Goal: Information Seeking & Learning: Find specific fact

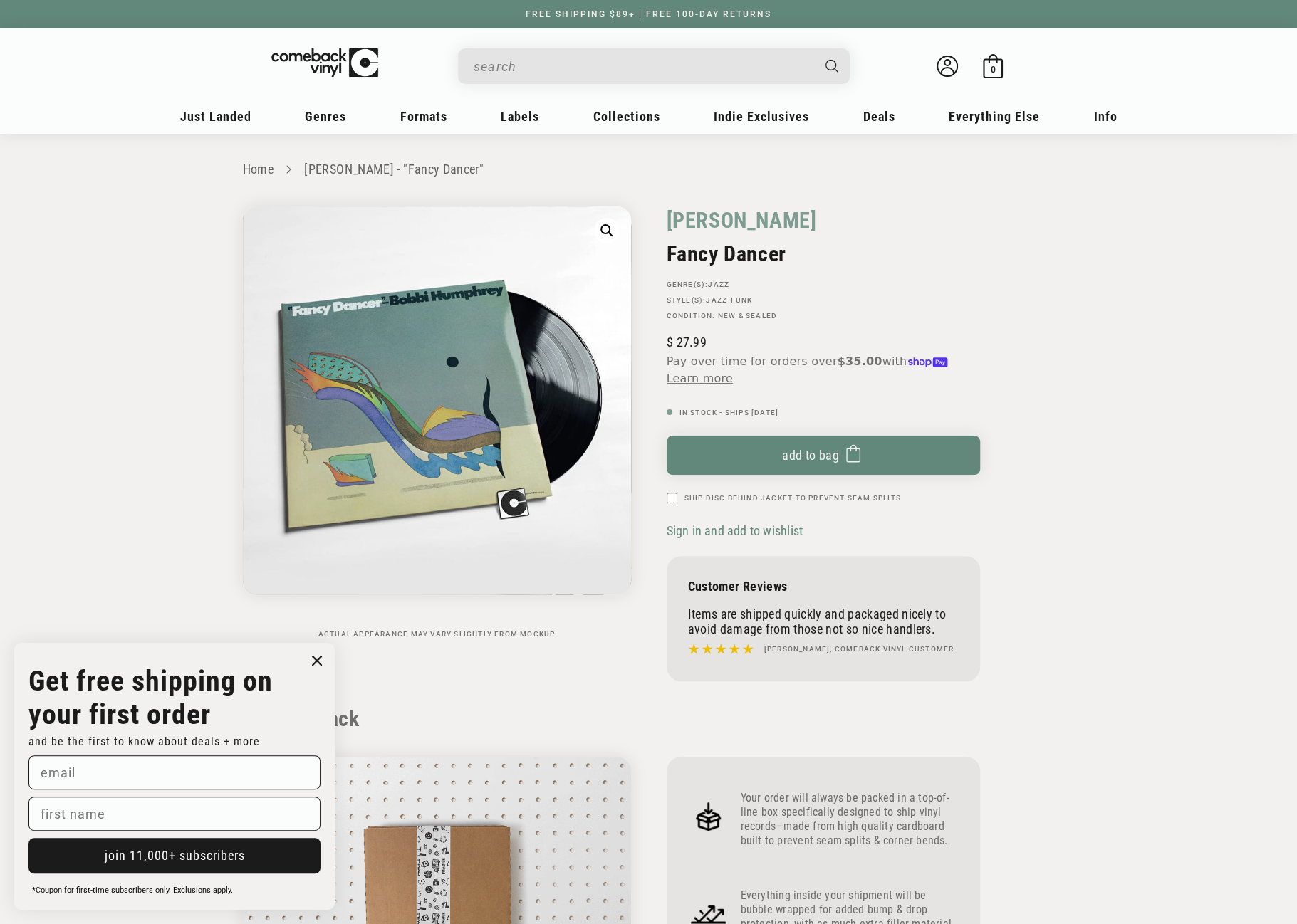
click at [606, 66] on input "When autocomplete results are available use up and down arrows to review and en…" at bounding box center [642, 67] width 337 height 29
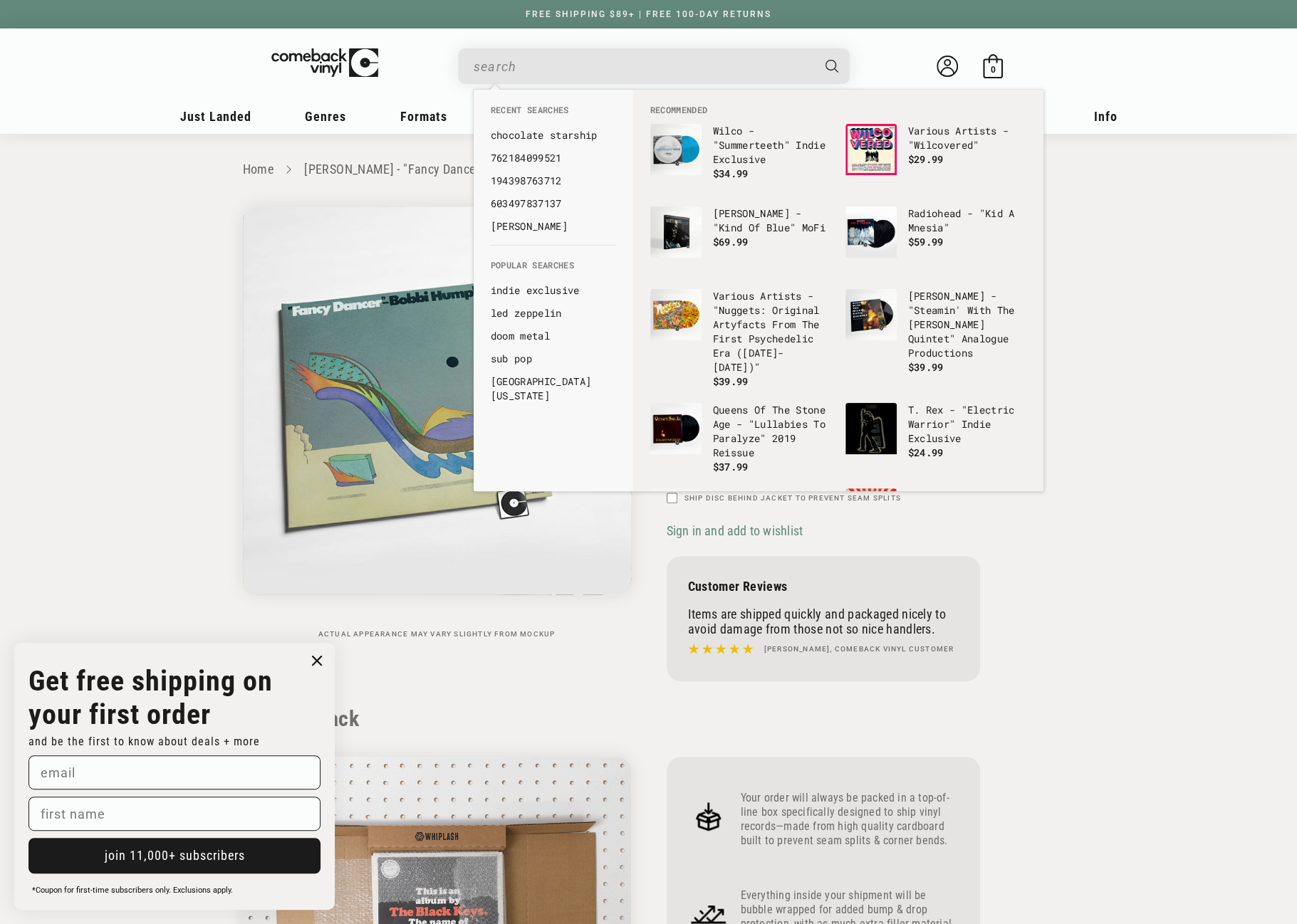
paste input "602435968032"
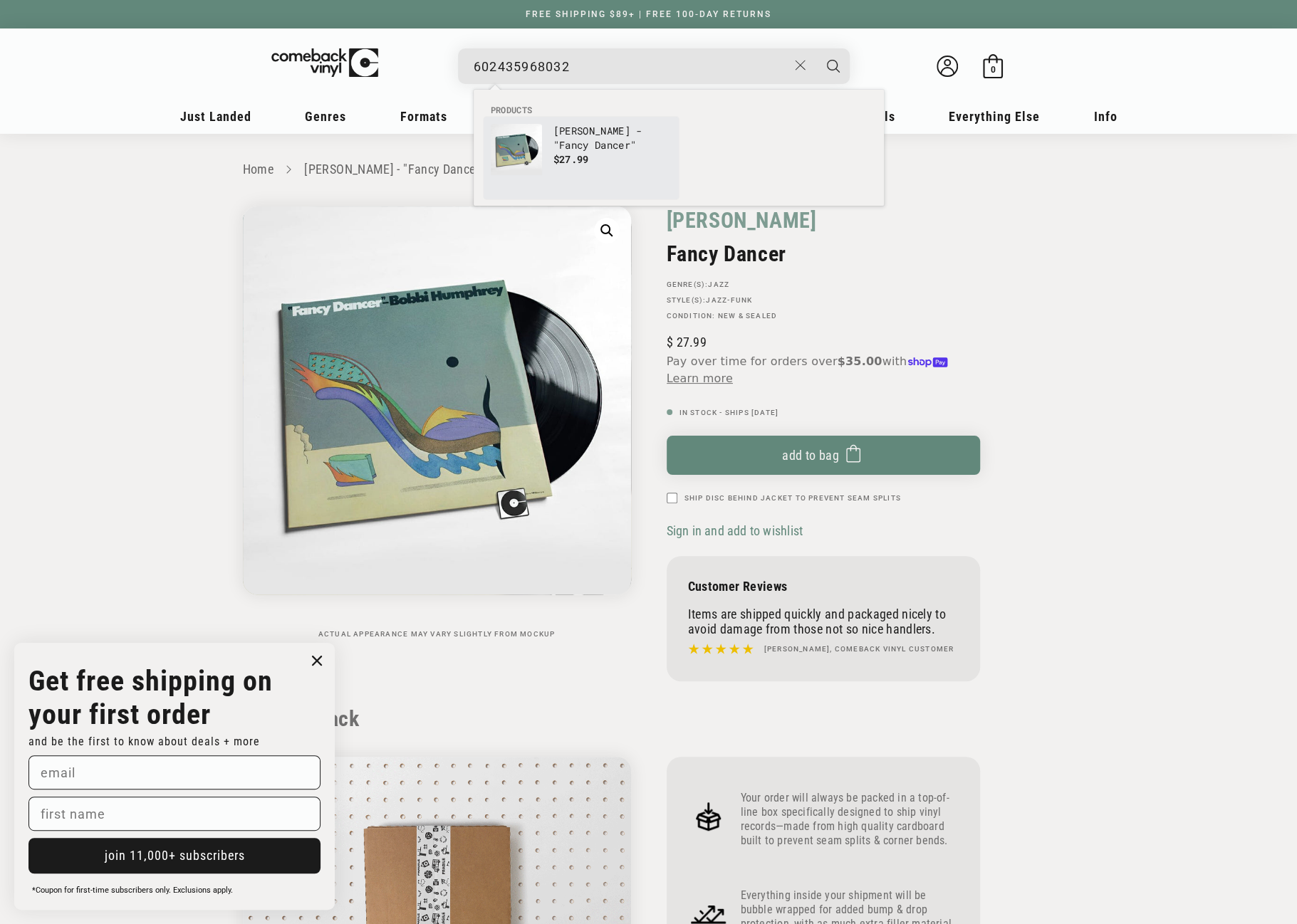
type input "602435968032"
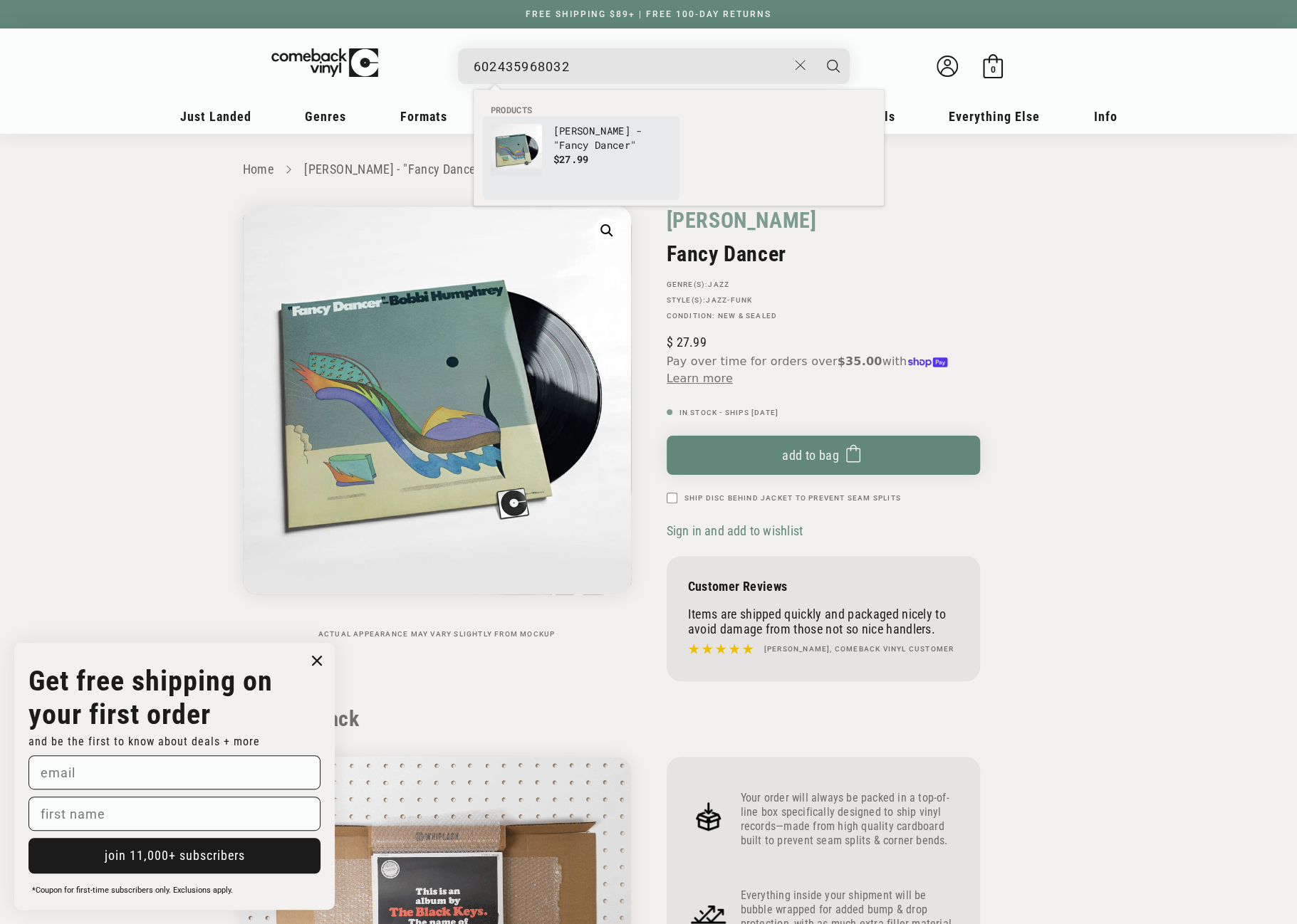
click at [512, 148] on img "Products" at bounding box center [516, 150] width 51 height 51
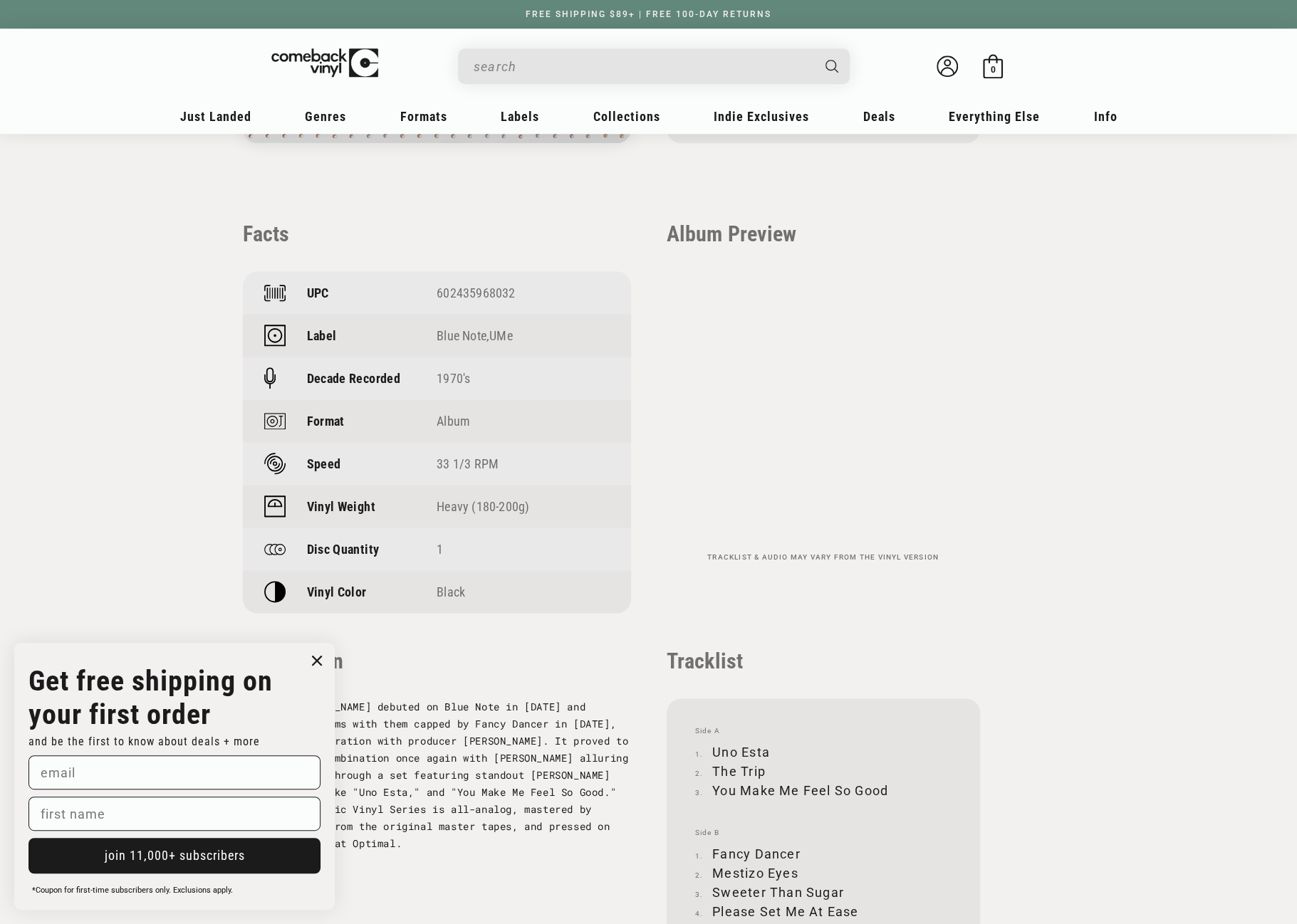
scroll to position [997, 0]
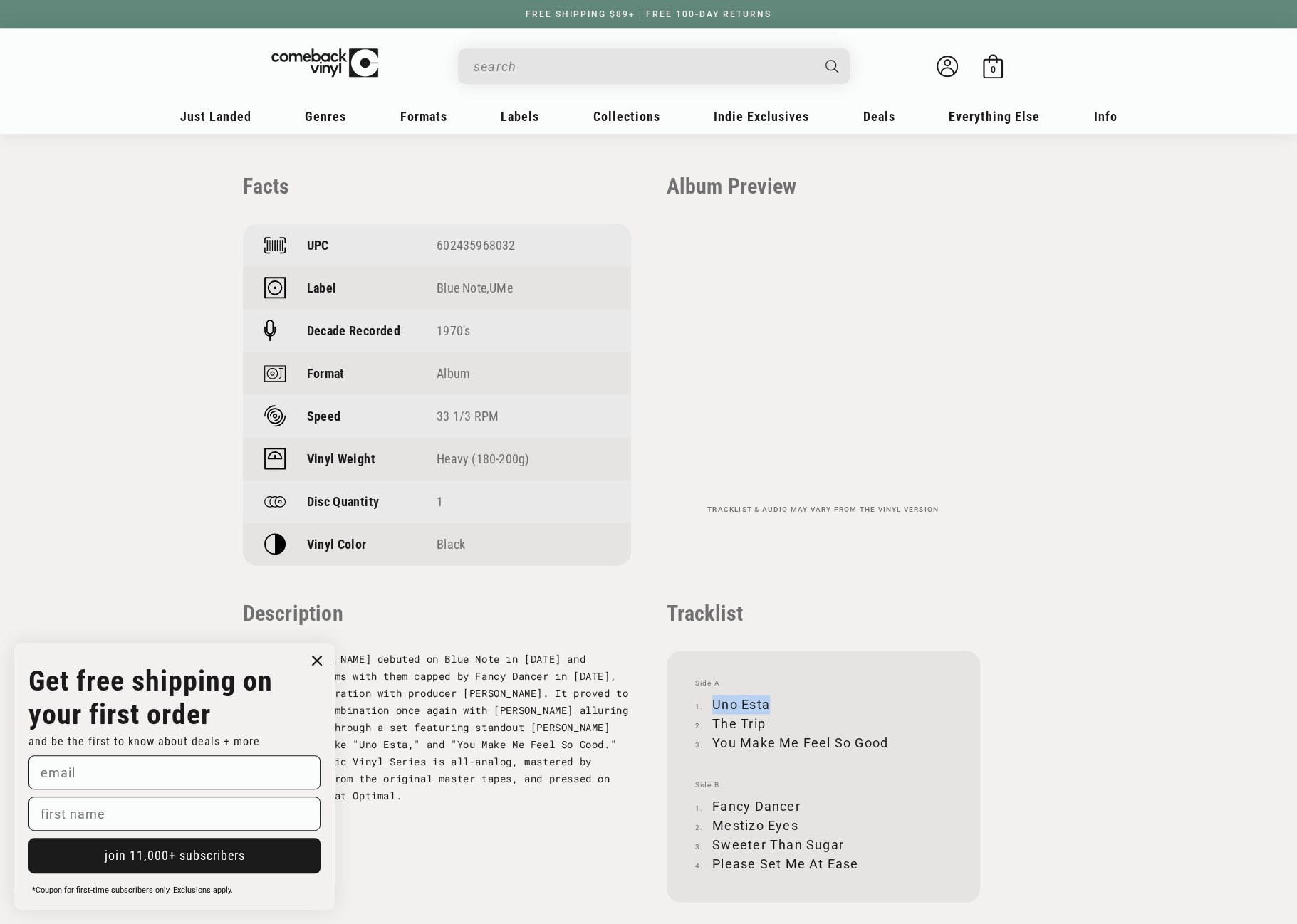
drag, startPoint x: 712, startPoint y: 701, endPoint x: 768, endPoint y: 701, distance: 56.0
click at [768, 701] on li "Uno Esta" at bounding box center [823, 704] width 257 height 19
copy li "Uno Esta"
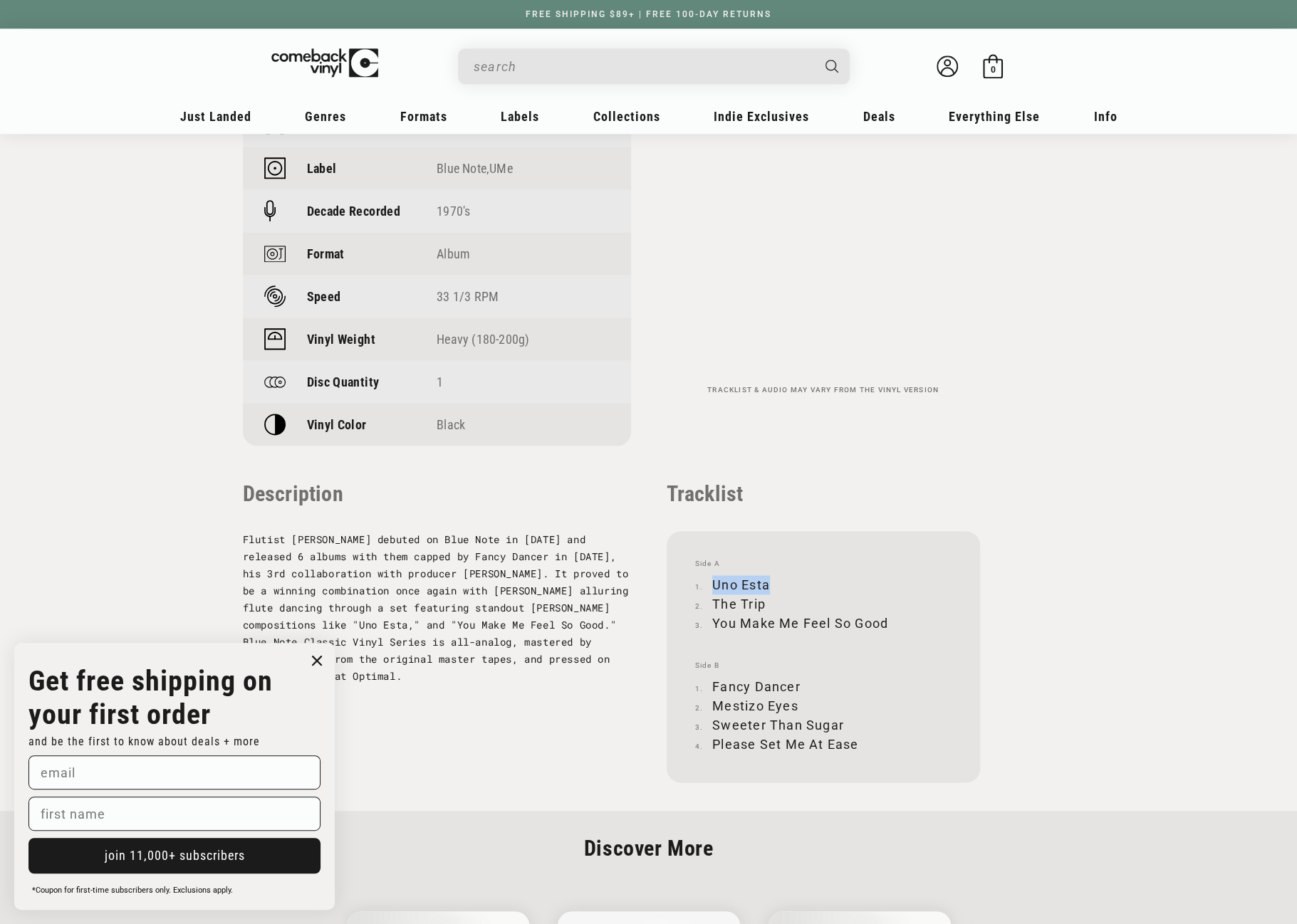
scroll to position [1139, 0]
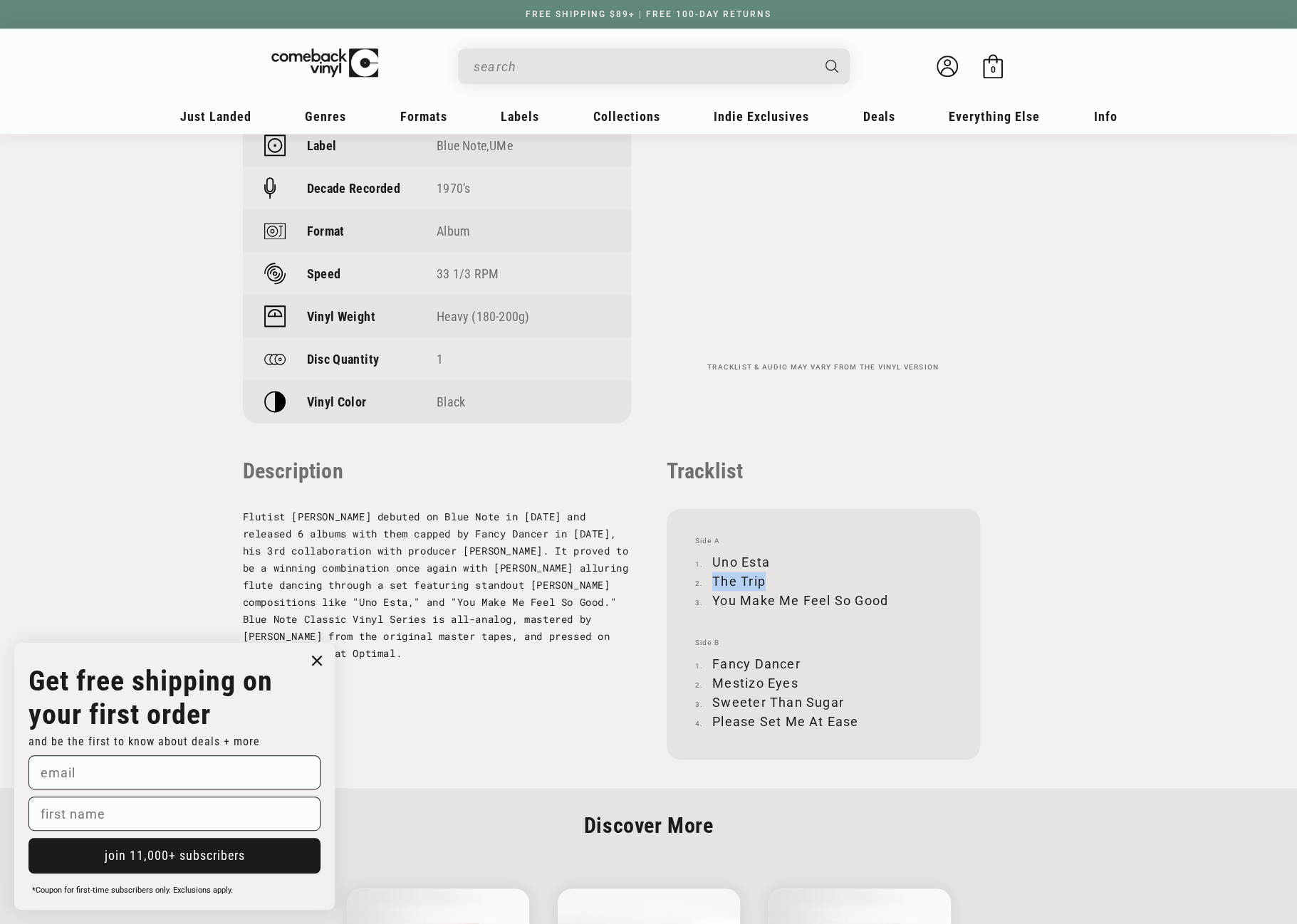
drag, startPoint x: 714, startPoint y: 579, endPoint x: 762, endPoint y: 581, distance: 48.0
click at [762, 581] on li "The Trip" at bounding box center [823, 581] width 257 height 19
copy li "The Trip"
drag, startPoint x: 714, startPoint y: 600, endPoint x: 886, endPoint y: 599, distance: 172.0
click at [886, 599] on li "You Make Me Feel So Good" at bounding box center [823, 601] width 257 height 19
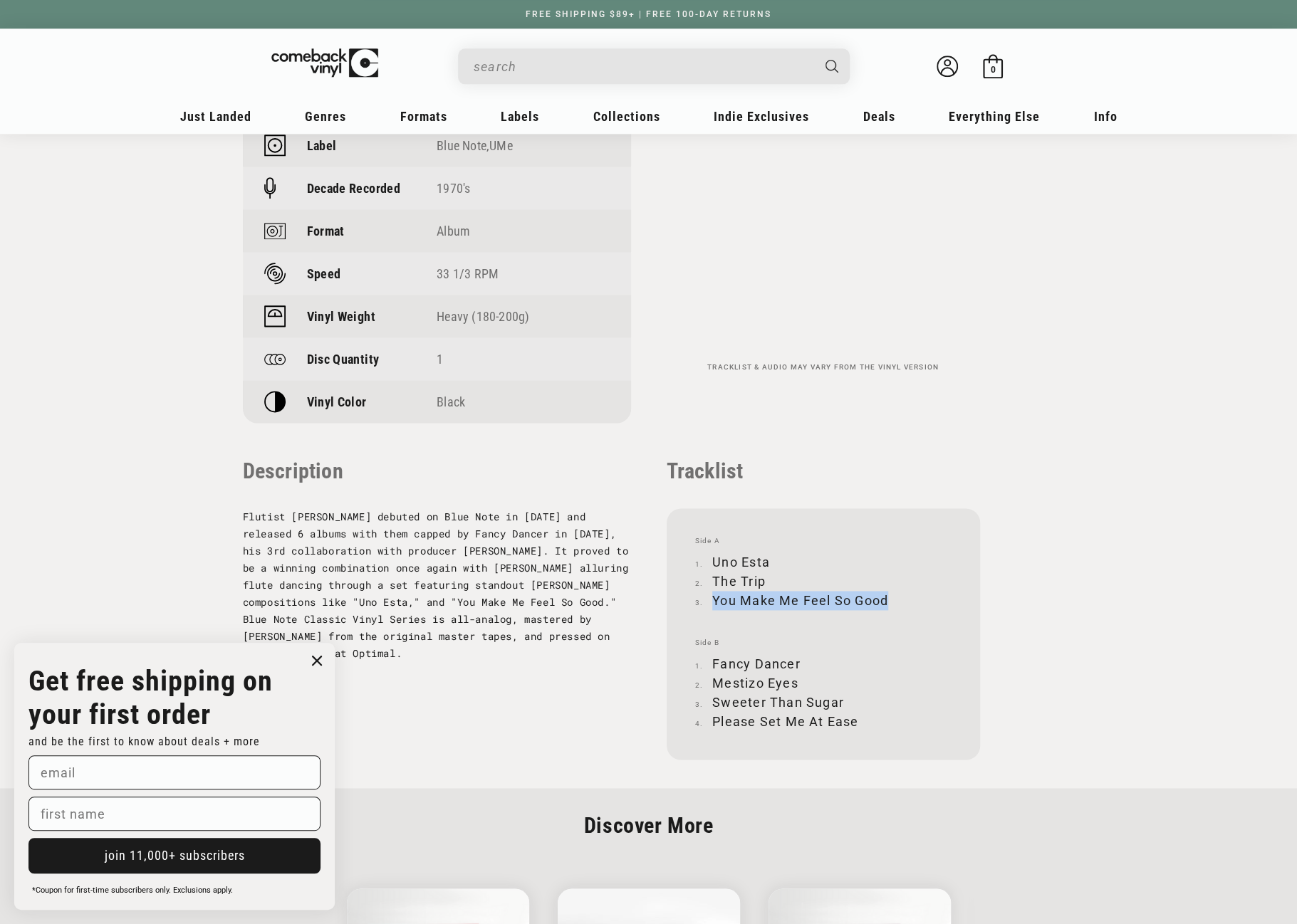
copy li "You Make Me Feel So Good"
drag, startPoint x: 714, startPoint y: 662, endPoint x: 799, endPoint y: 665, distance: 85.1
click at [799, 665] on li "Fancy Dancer" at bounding box center [823, 664] width 257 height 19
copy li "Fancy Dancer"
drag, startPoint x: 714, startPoint y: 681, endPoint x: 794, endPoint y: 683, distance: 80.0
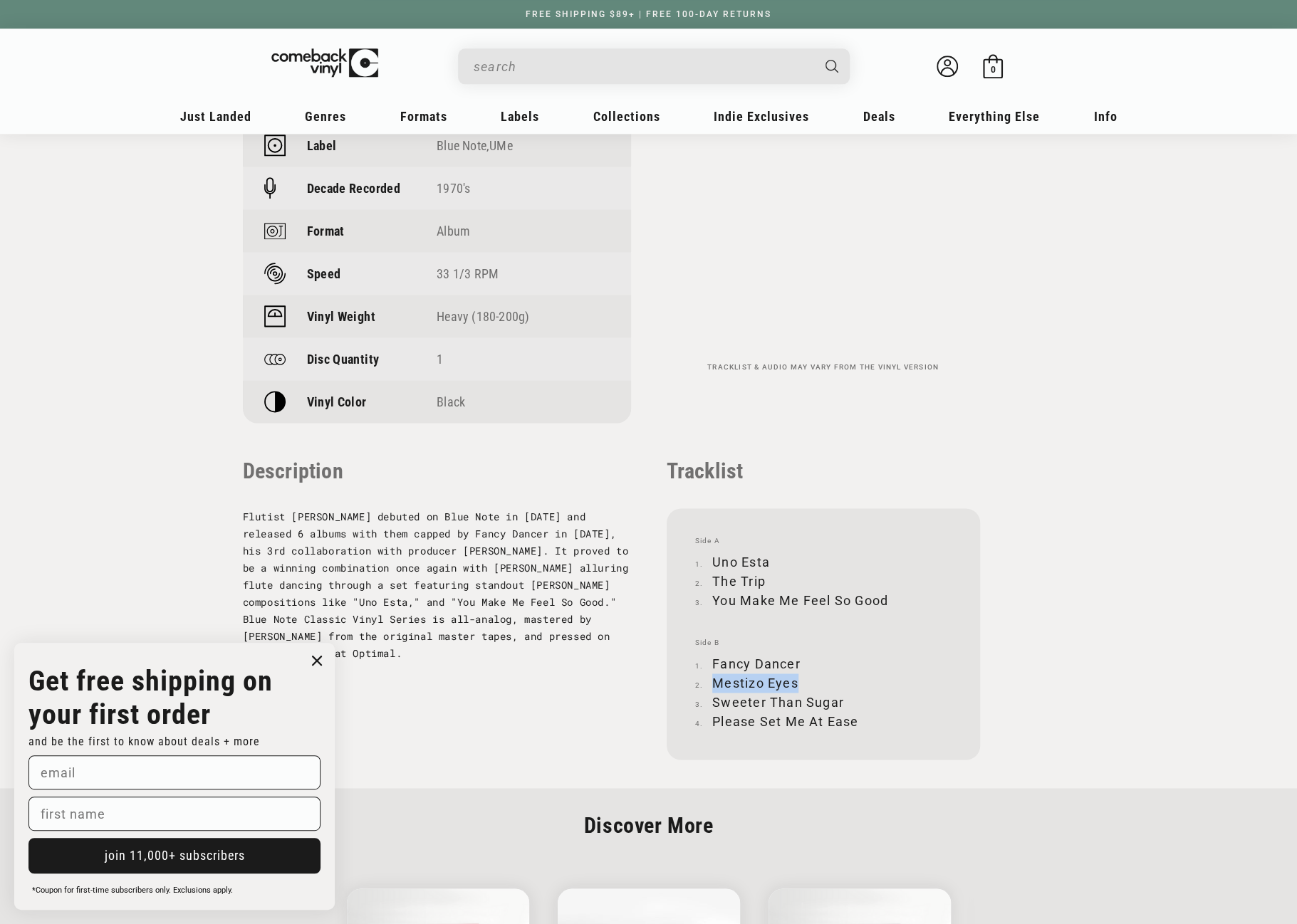
click at [794, 683] on li "Mestizo Eyes" at bounding box center [823, 683] width 257 height 19
copy li "Mestizo Eyes"
drag, startPoint x: 712, startPoint y: 699, endPoint x: 840, endPoint y: 699, distance: 128.0
click at [840, 699] on li "Sweeter Than Sugar" at bounding box center [823, 703] width 257 height 19
copy li "Sweeter Than Sugar"
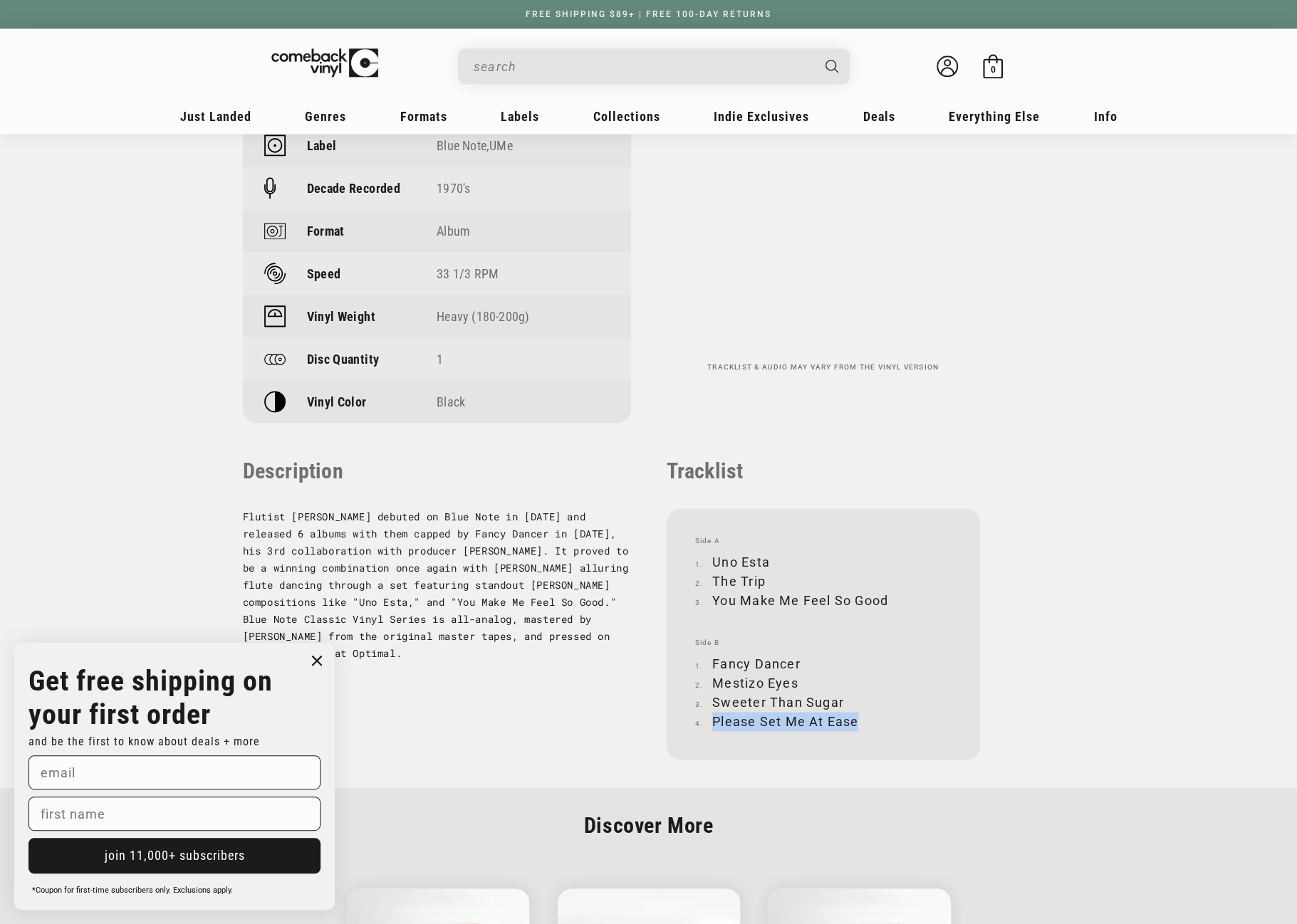
drag, startPoint x: 713, startPoint y: 717, endPoint x: 856, endPoint y: 720, distance: 143.0
click at [856, 720] on li "Please Set Me At Ease" at bounding box center [823, 722] width 257 height 19
copy li "Please Set Me At Ease"
click at [553, 59] on input "When autocomplete results are available use up and down arrows to review and en…" at bounding box center [642, 67] width 337 height 29
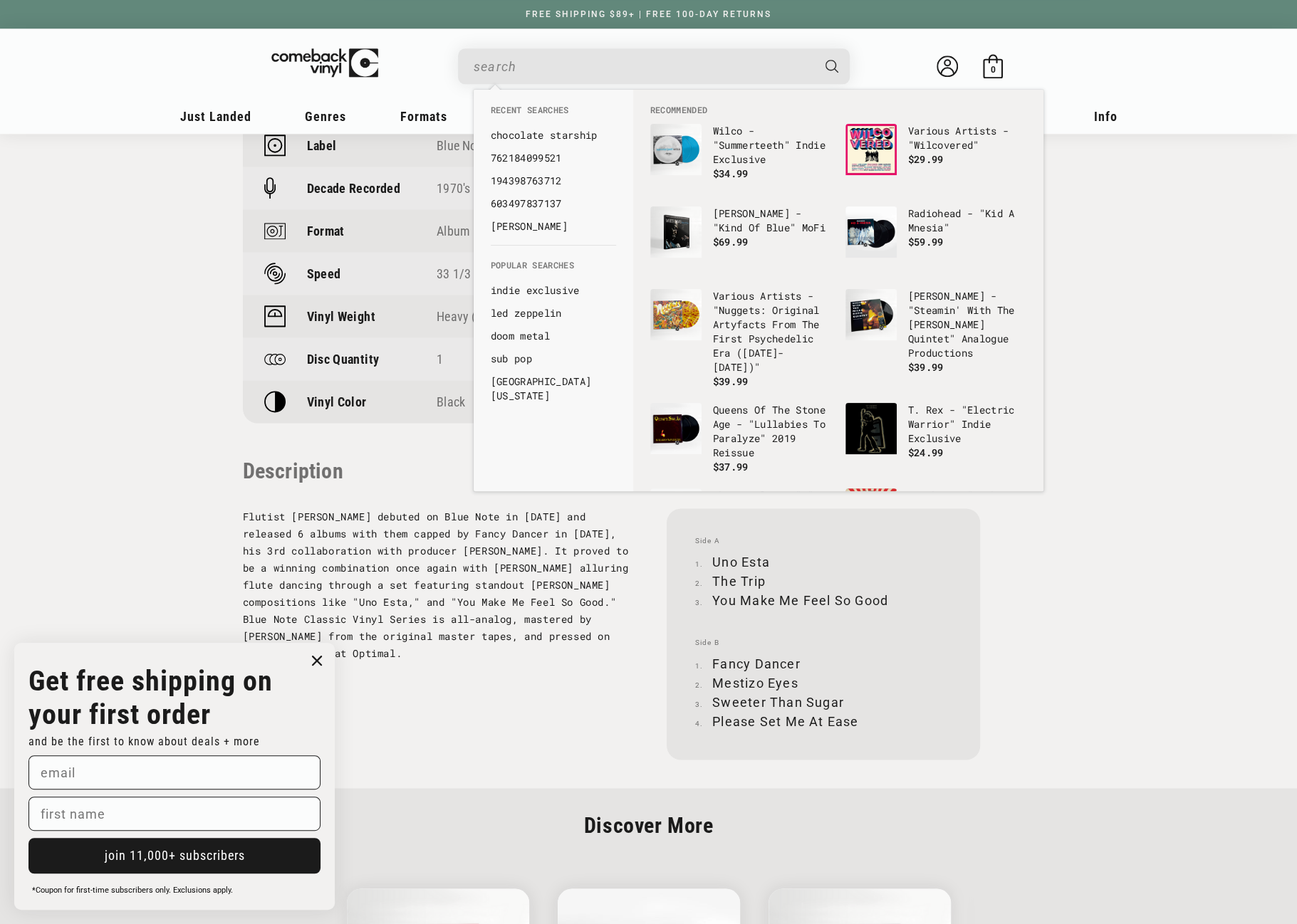
paste input "602455077127"
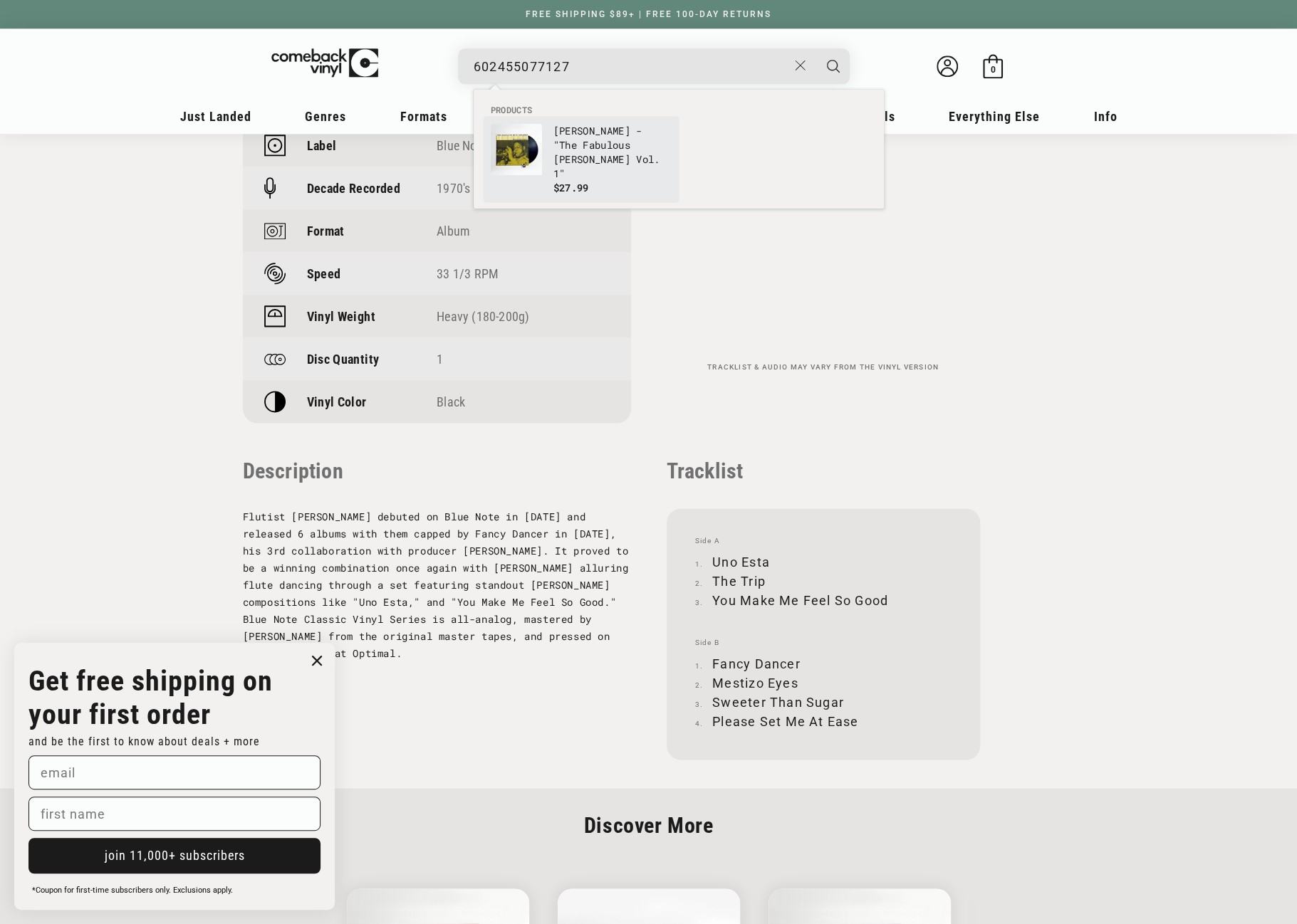
type input "602455077127"
click at [547, 143] on link "Fats Navarro - "The Fabulous Fats Navarro Vol. 1" $27.99" at bounding box center [581, 160] width 181 height 71
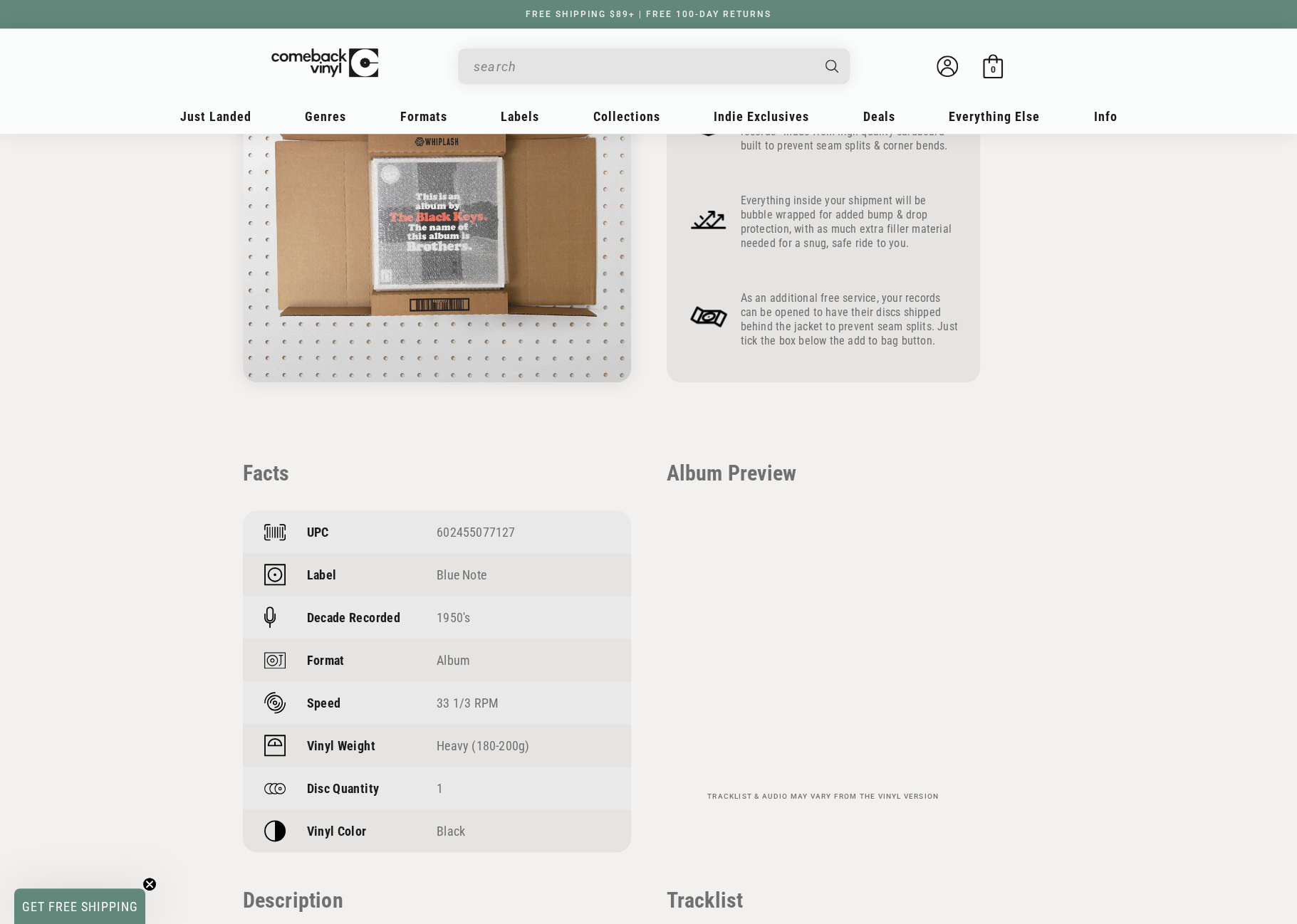
scroll to position [712, 0]
